Goal: Information Seeking & Learning: Find specific fact

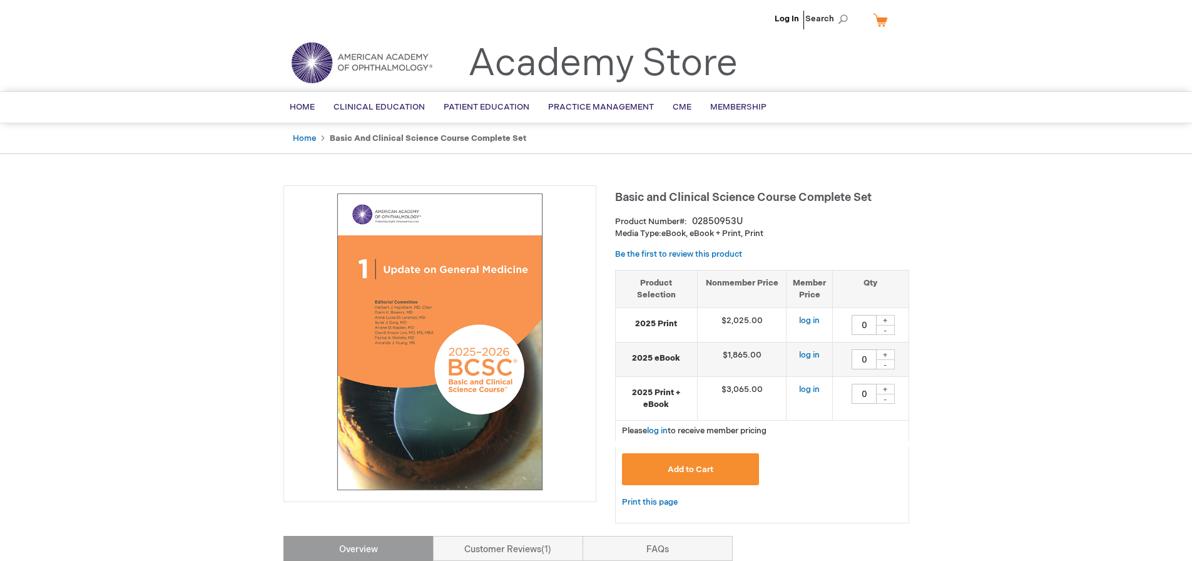
type input "0"
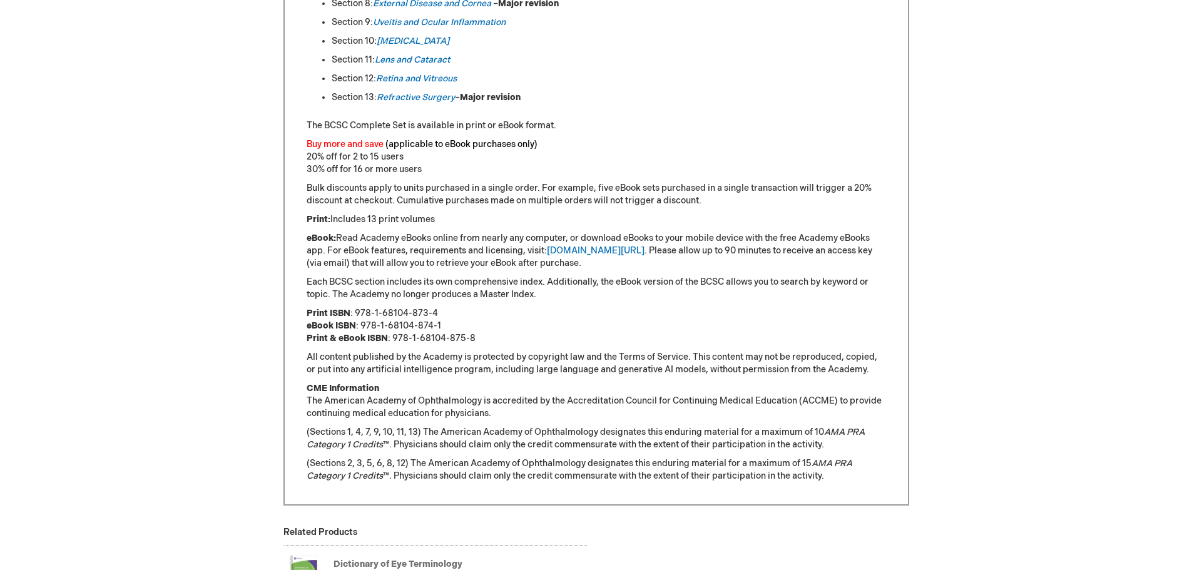
scroll to position [938, 0]
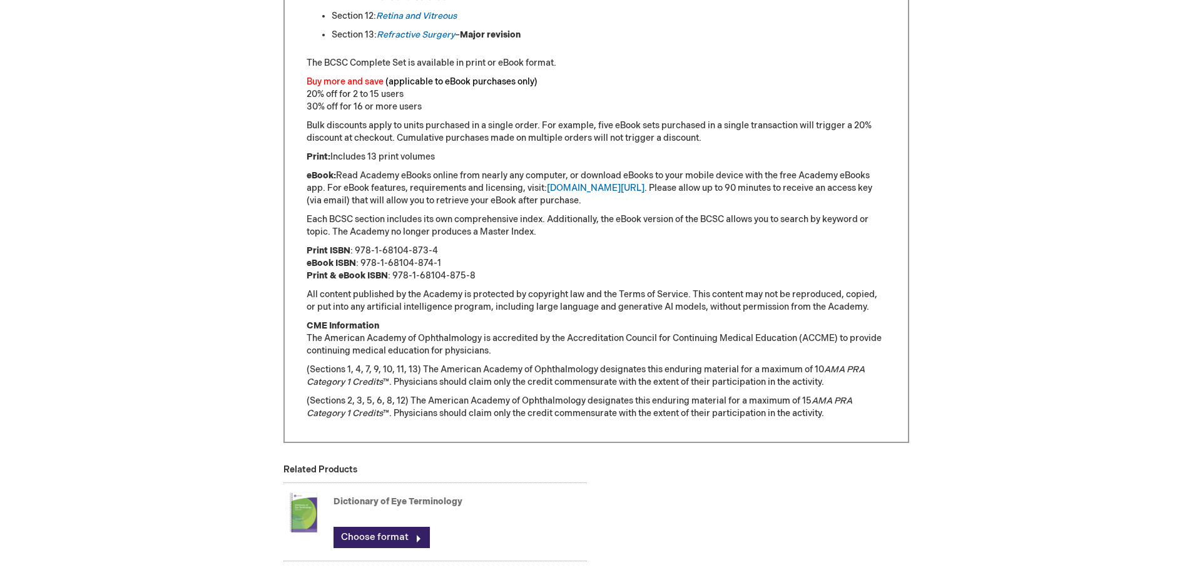
drag, startPoint x: 355, startPoint y: 249, endPoint x: 434, endPoint y: 250, distance: 78.8
click at [434, 250] on p "Print ISBN : 978-1-68104-873-4 eBook ISBN : 978-1-68104-874-1 Print & eBook ISB…" at bounding box center [596, 264] width 579 height 38
copy p "978-1-68104-873-4"
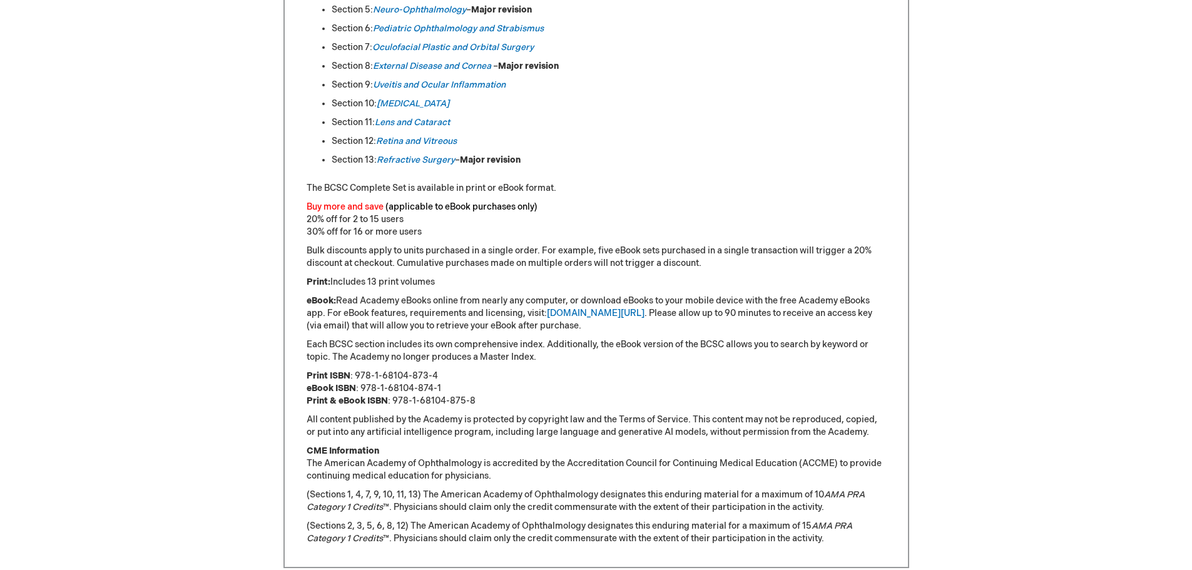
scroll to position [876, 0]
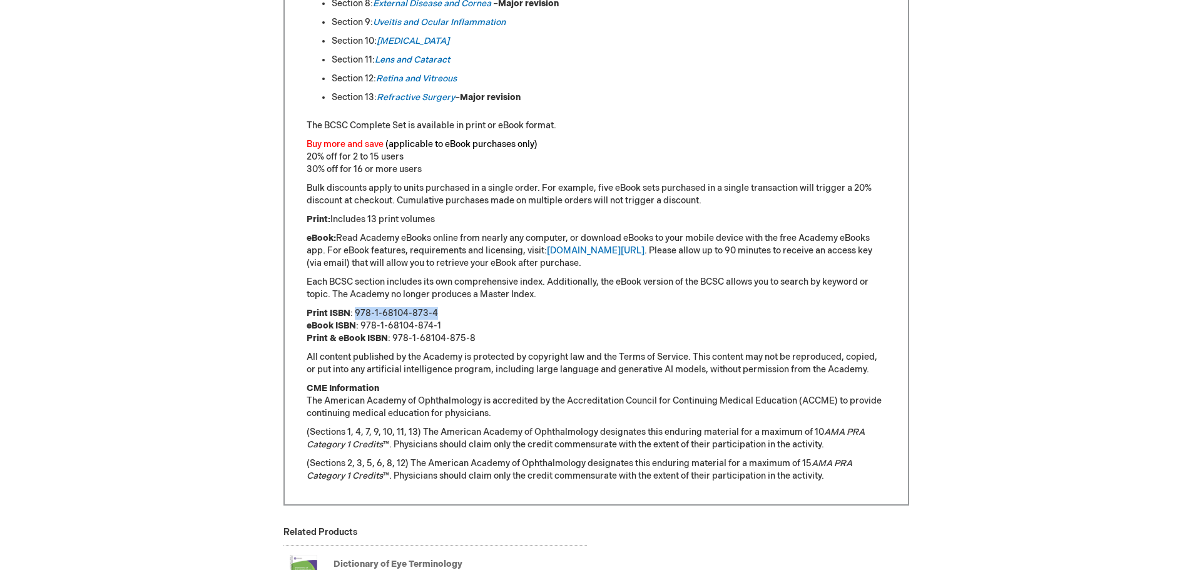
drag, startPoint x: 355, startPoint y: 310, endPoint x: 434, endPoint y: 312, distance: 78.2
click at [434, 312] on p "Print ISBN : 978-1-68104-873-4 eBook ISBN : 978-1-68104-874-1 Print & eBook ISB…" at bounding box center [596, 326] width 579 height 38
copy p "978-1-68104-873-4"
